Goal: Information Seeking & Learning: Learn about a topic

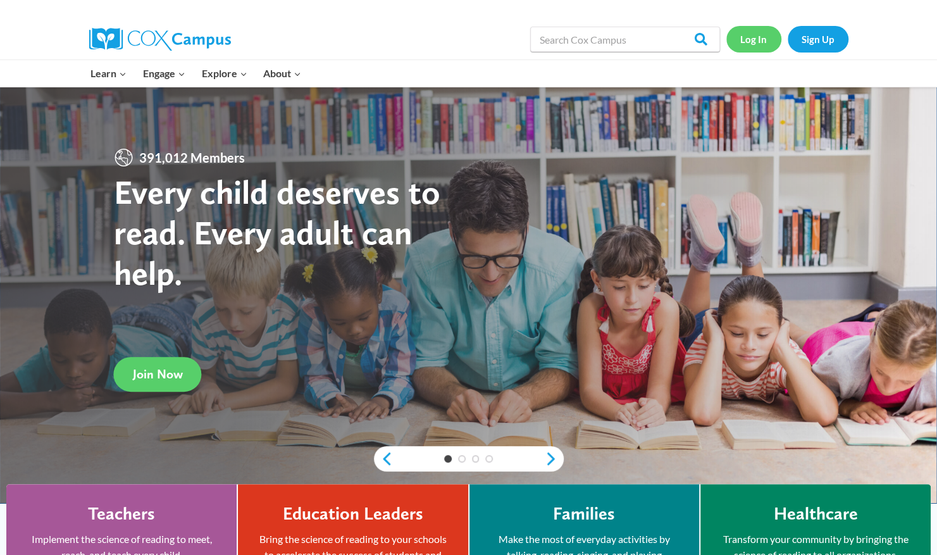
click at [760, 37] on link "Log In" at bounding box center [753, 39] width 55 height 26
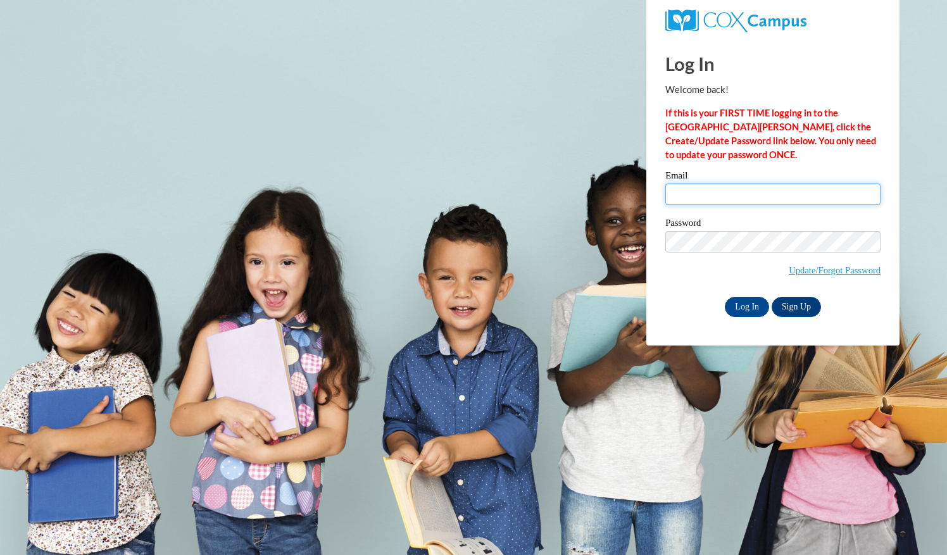
click at [719, 189] on input "Email" at bounding box center [772, 195] width 215 height 22
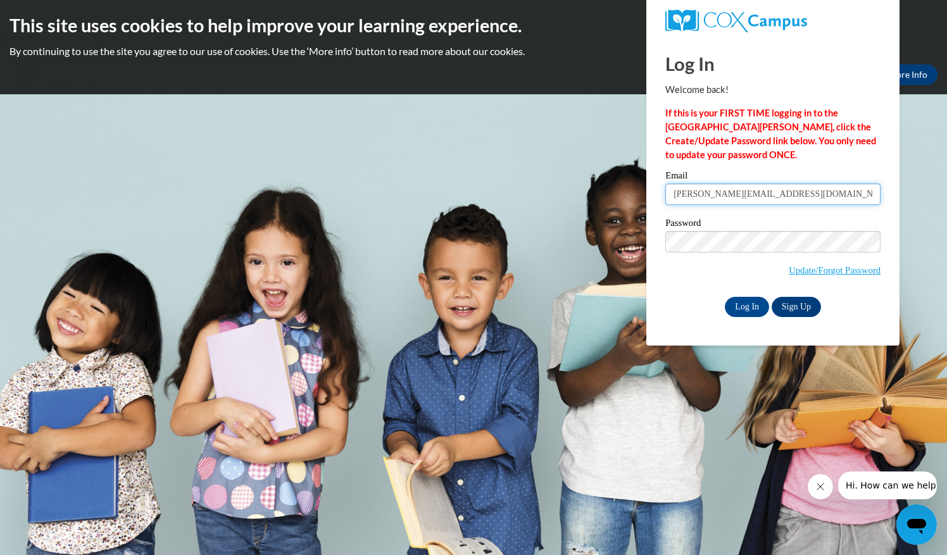
type input "isabella.perezzz7@gmail.com"
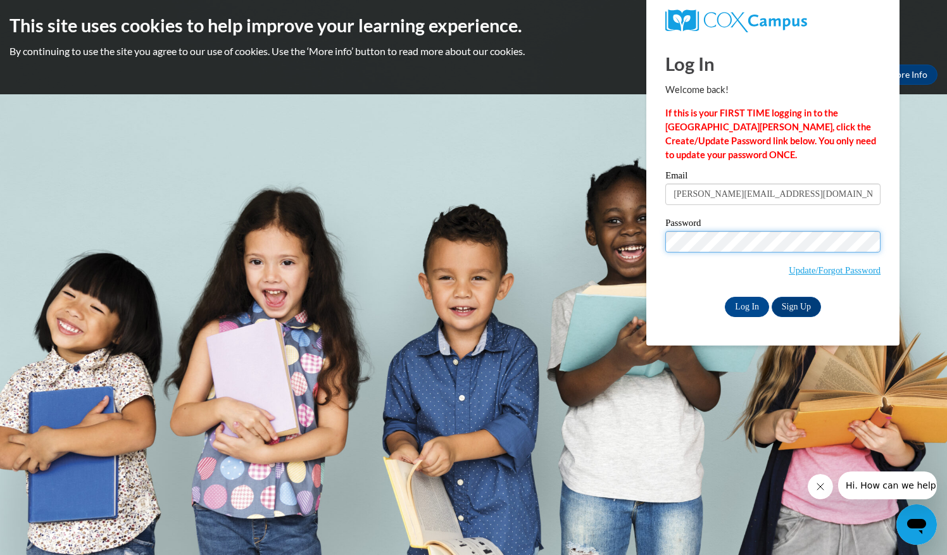
click at [725, 297] on input "Log In" at bounding box center [747, 307] width 44 height 20
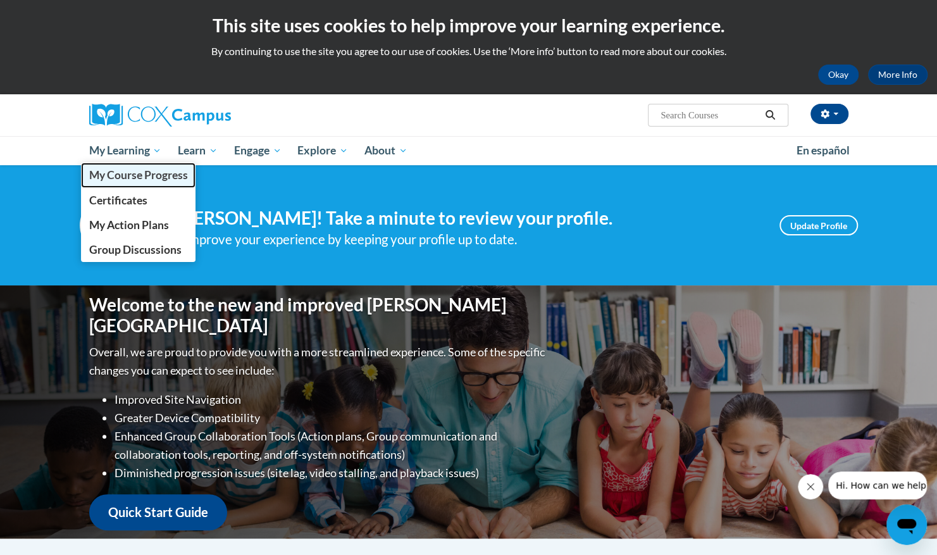
click at [129, 177] on span "My Course Progress" at bounding box center [138, 174] width 99 height 13
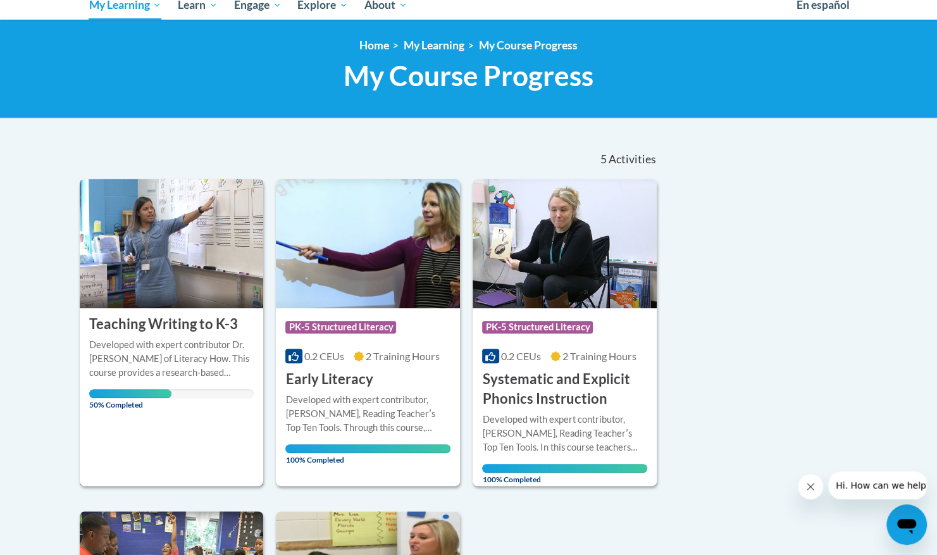
click at [155, 382] on div "Developed with expert contributor Dr. Margie Gillis of Literacy How. This cours…" at bounding box center [171, 368] width 165 height 60
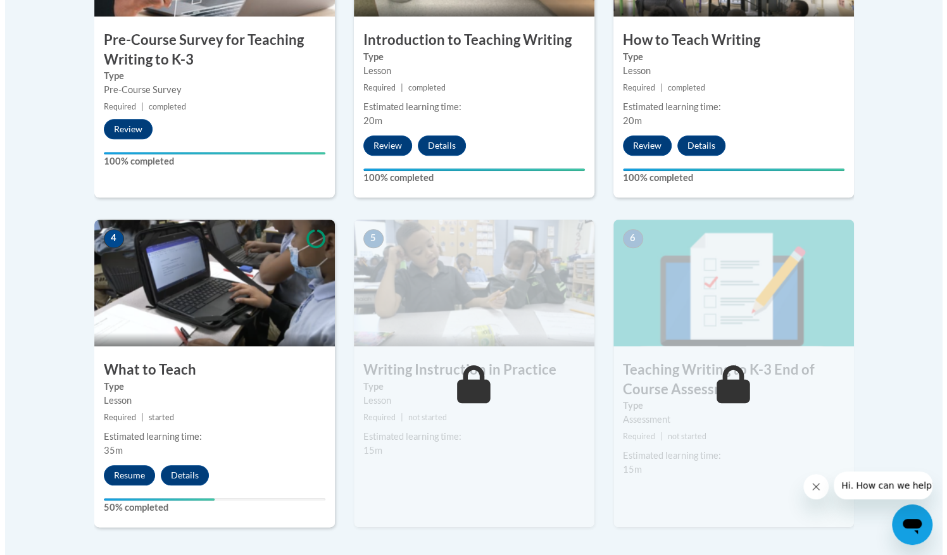
scroll to position [667, 0]
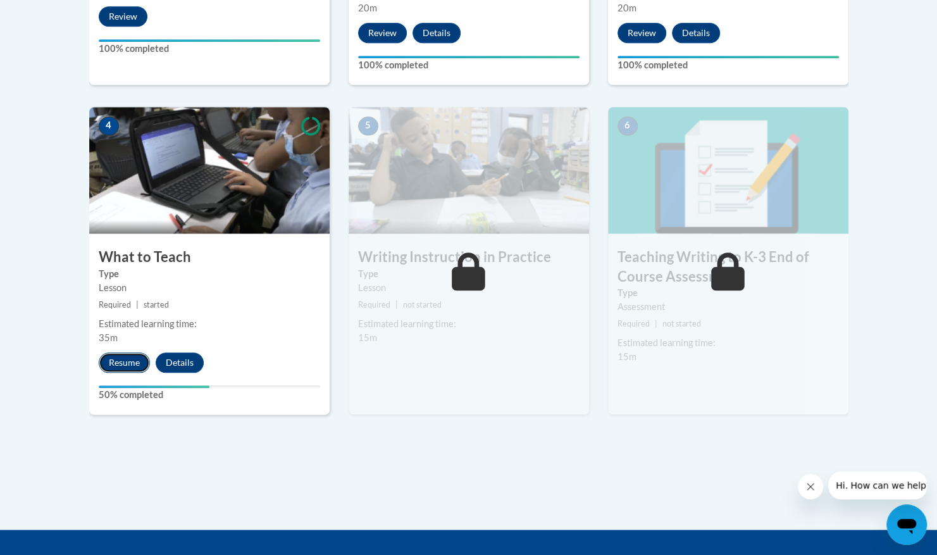
click at [131, 362] on button "Resume" at bounding box center [124, 362] width 51 height 20
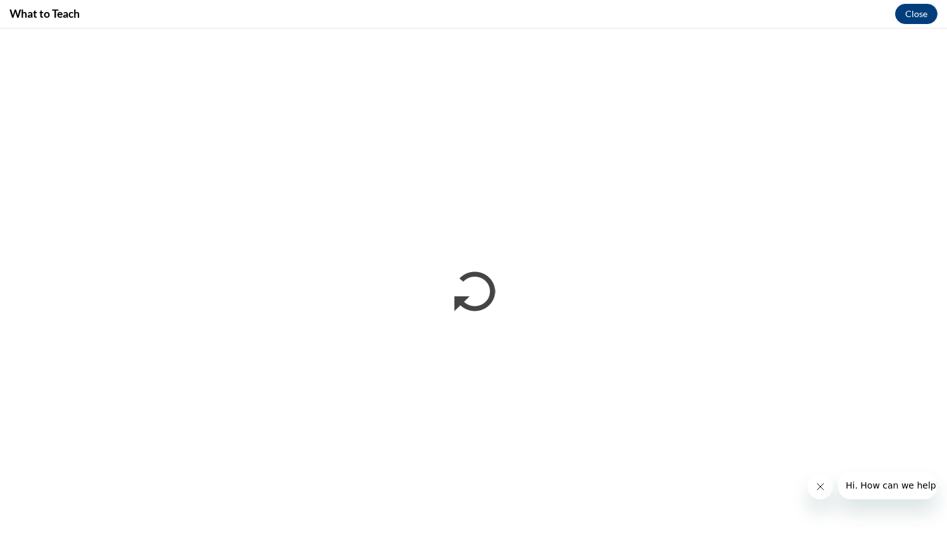
scroll to position [0, 0]
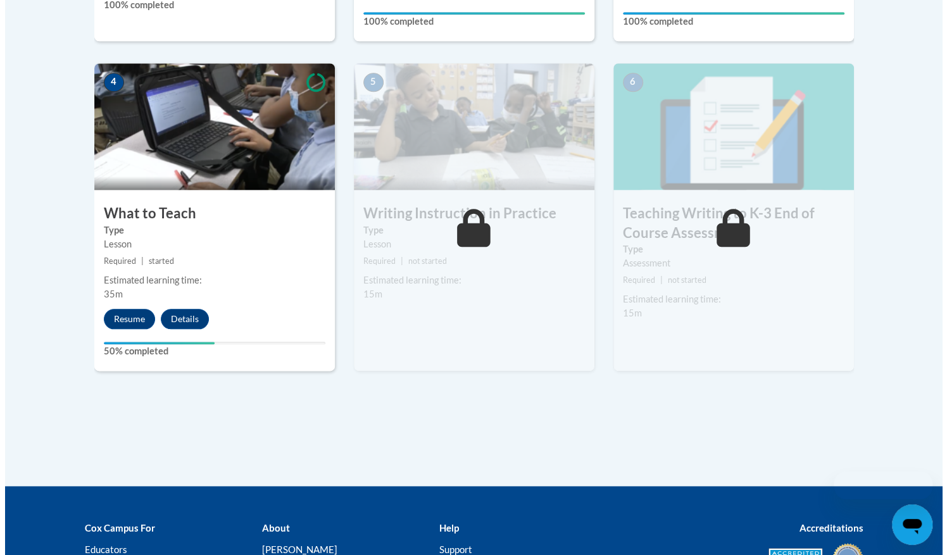
scroll to position [848, 0]
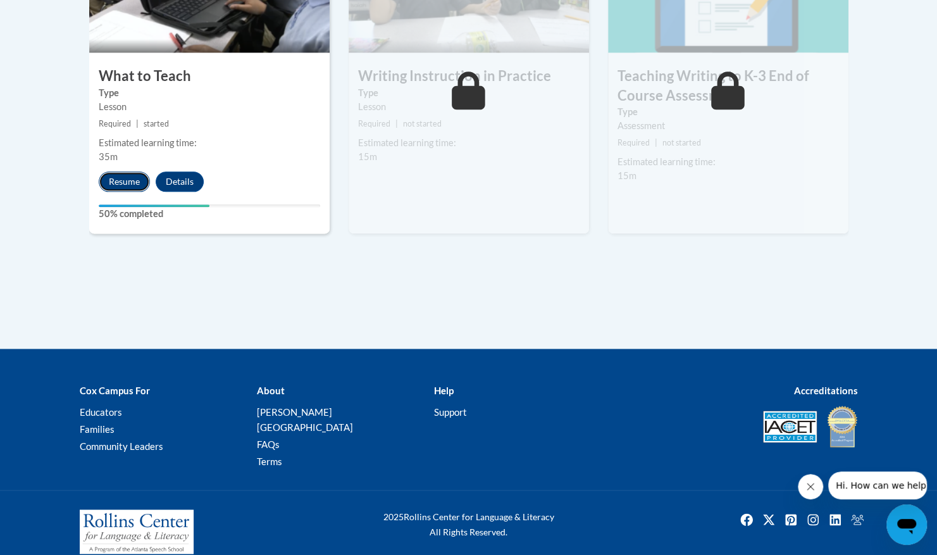
click at [124, 174] on button "Resume" at bounding box center [124, 181] width 51 height 20
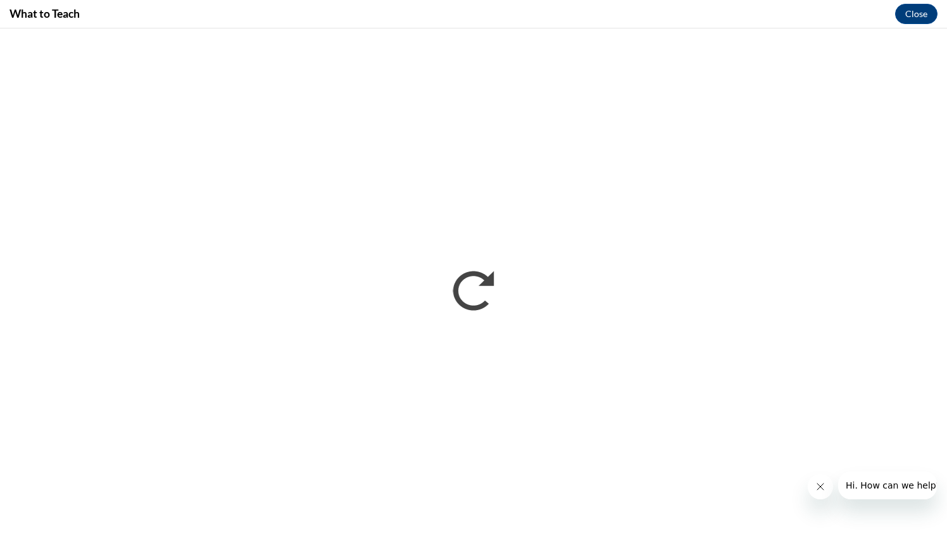
scroll to position [0, 0]
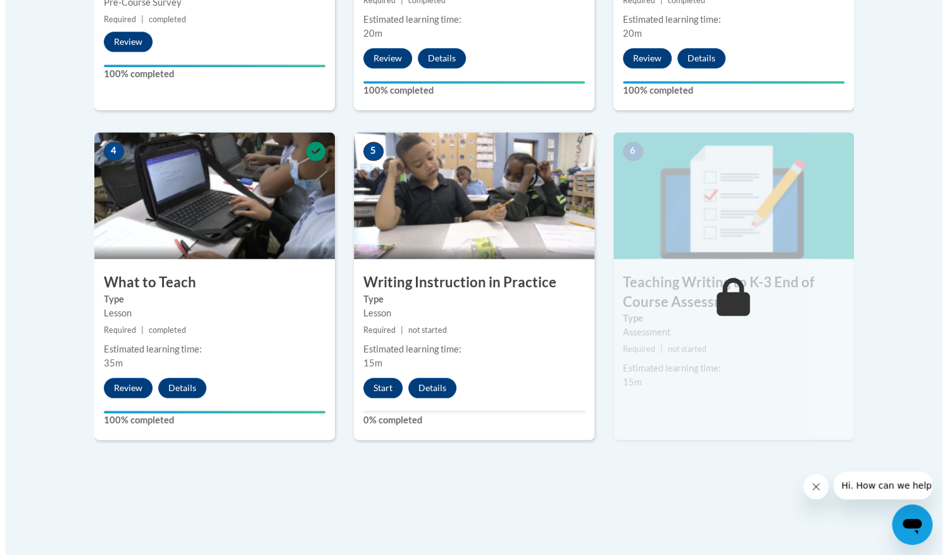
scroll to position [644, 0]
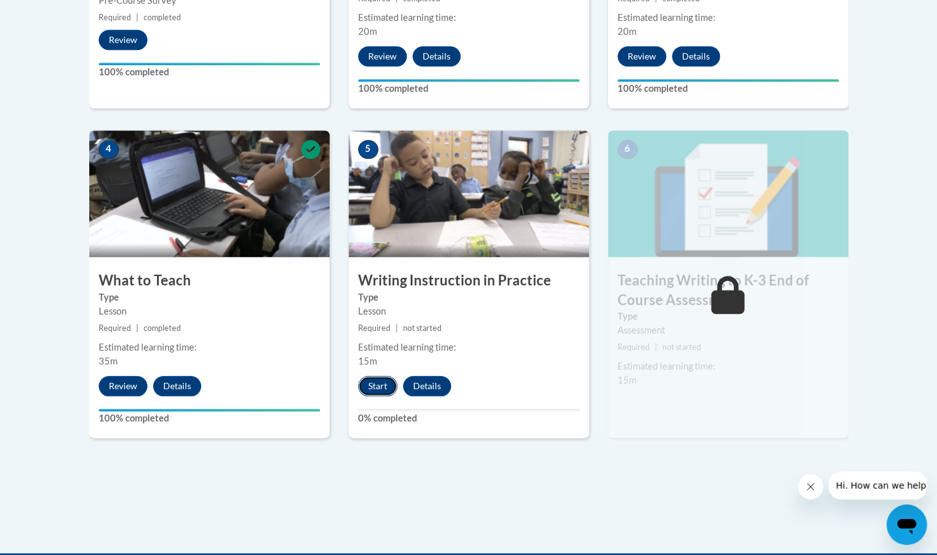
click at [387, 385] on button "Start" at bounding box center [377, 386] width 39 height 20
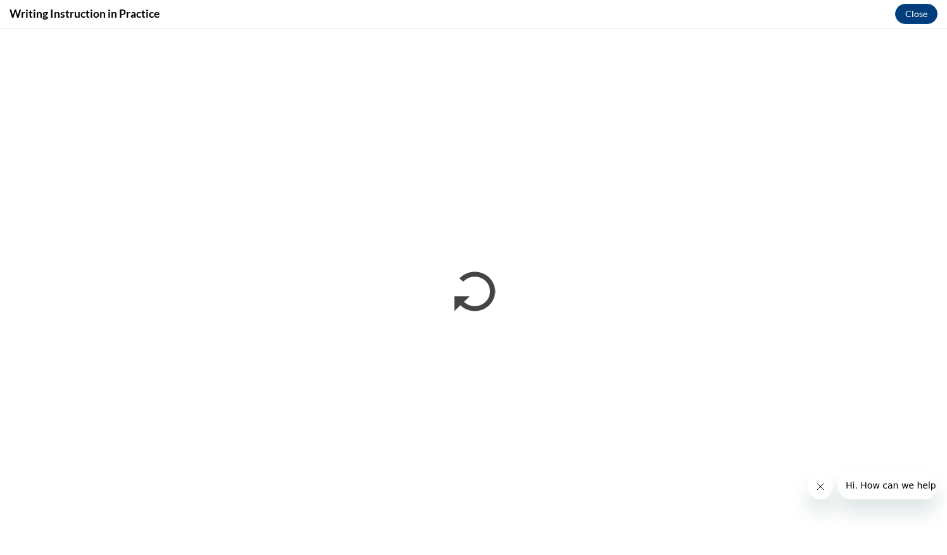
scroll to position [0, 0]
